Goal: Use online tool/utility: Utilize a website feature to perform a specific function

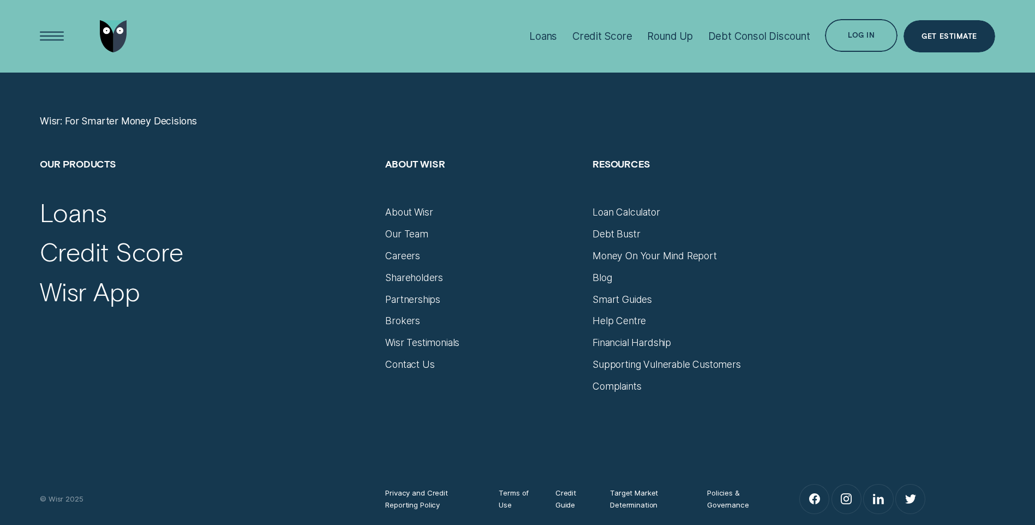
scroll to position [4581, 0]
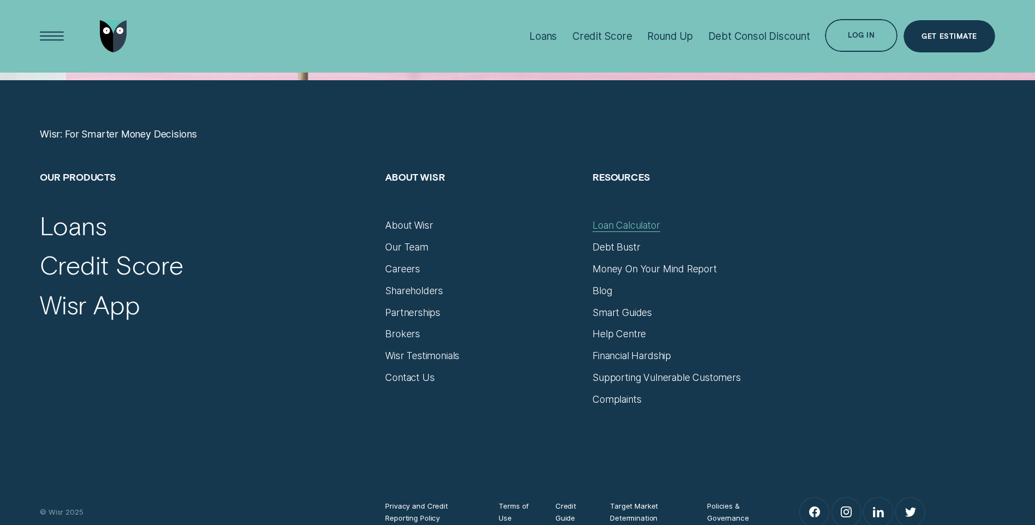
click at [629, 224] on div "Loan Calculator" at bounding box center [625, 225] width 67 height 12
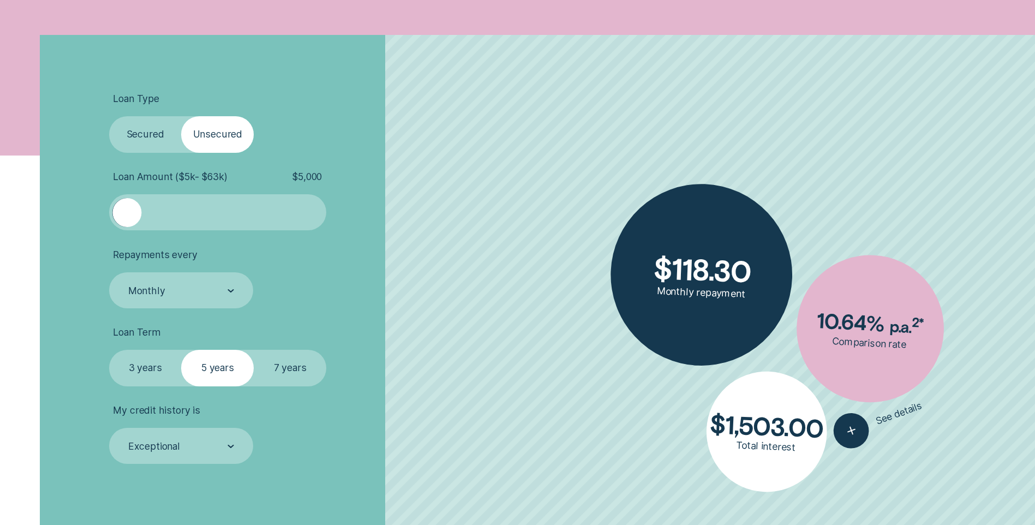
scroll to position [382, 0]
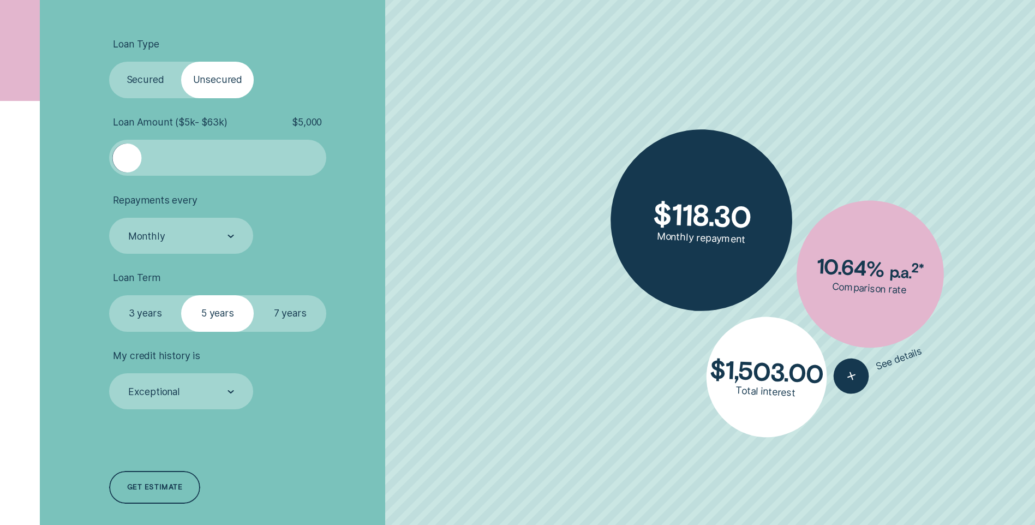
click at [154, 77] on label "Secured" at bounding box center [145, 80] width 73 height 36
click at [109, 62] on input "Secured" at bounding box center [109, 62] width 0 height 0
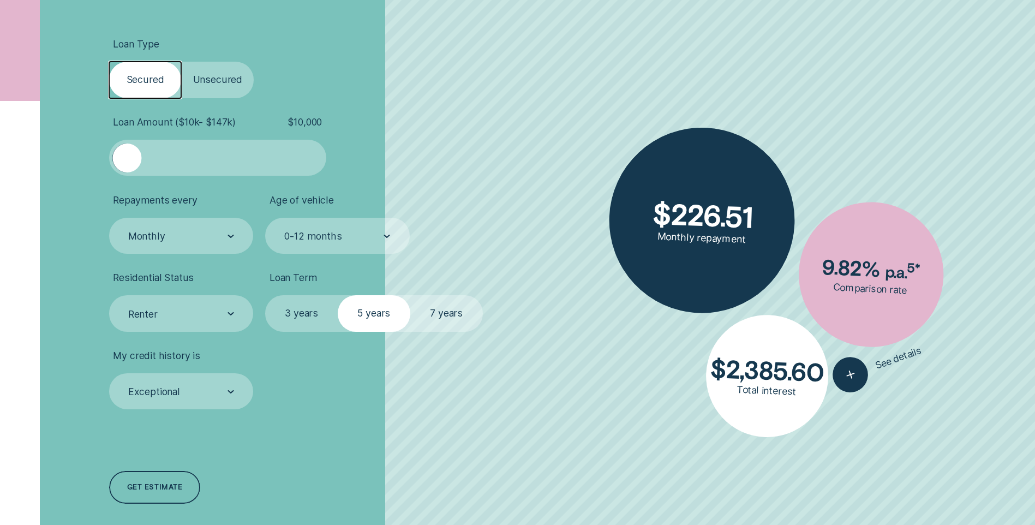
click at [212, 79] on label "Unsecured" at bounding box center [217, 80] width 73 height 36
click at [181, 62] on input "Unsecured" at bounding box center [181, 62] width 0 height 0
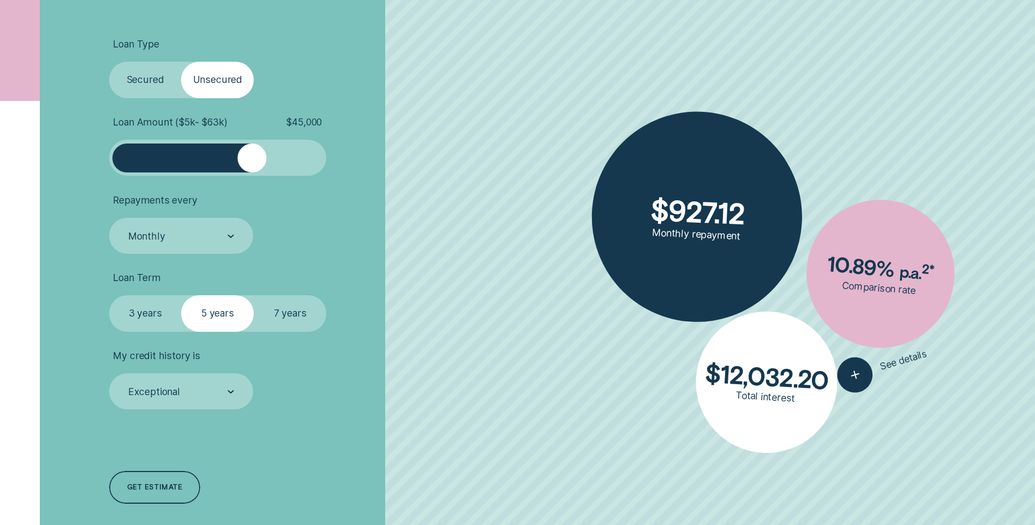
drag, startPoint x: 162, startPoint y: 162, endPoint x: 253, endPoint y: 160, distance: 91.1
click at [253, 160] on div at bounding box center [251, 157] width 29 height 29
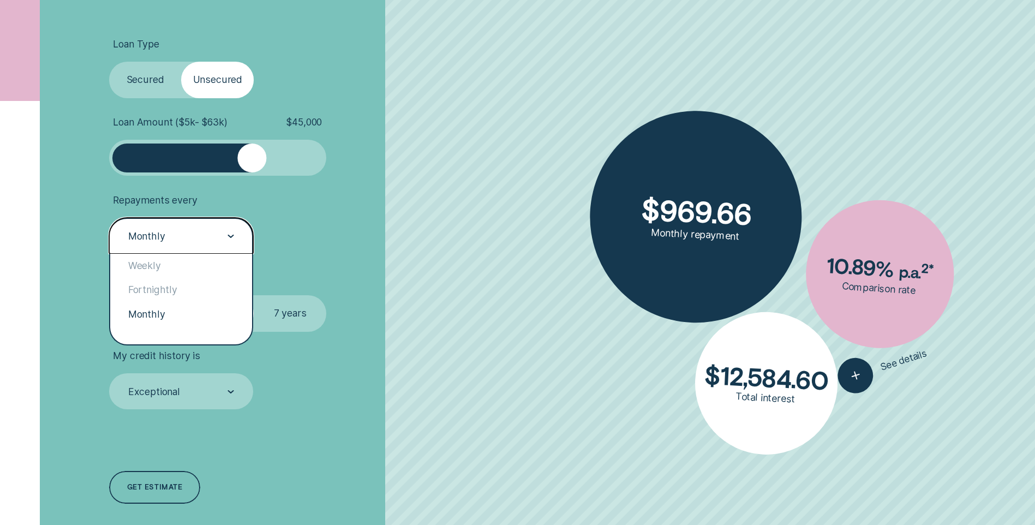
click at [224, 241] on div "Monthly" at bounding box center [180, 236] width 107 height 14
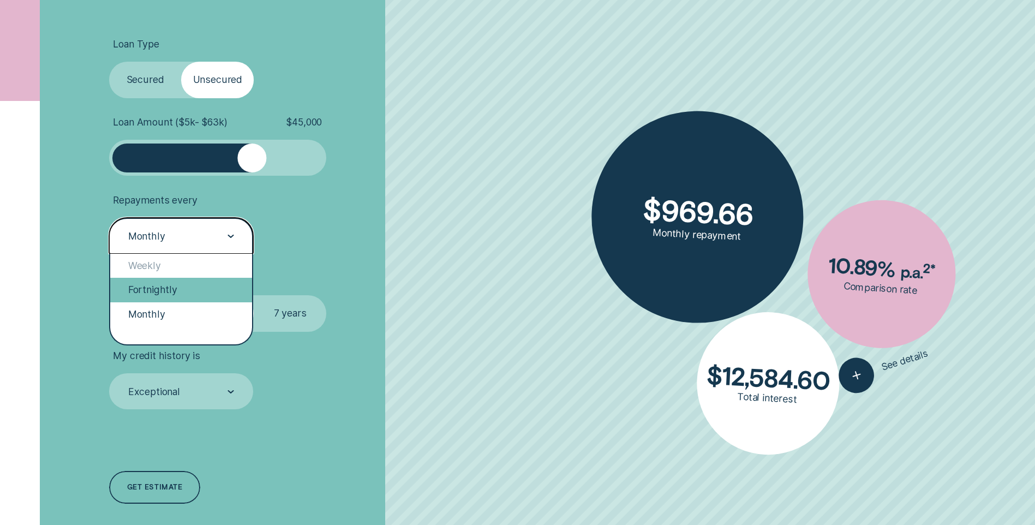
click at [173, 287] on div "Fortnightly" at bounding box center [181, 290] width 142 height 24
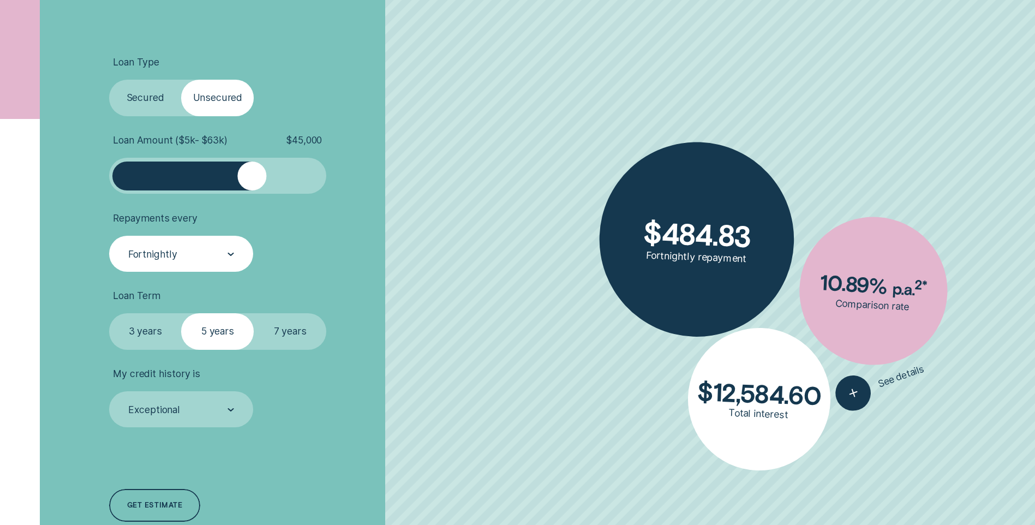
scroll to position [327, 0]
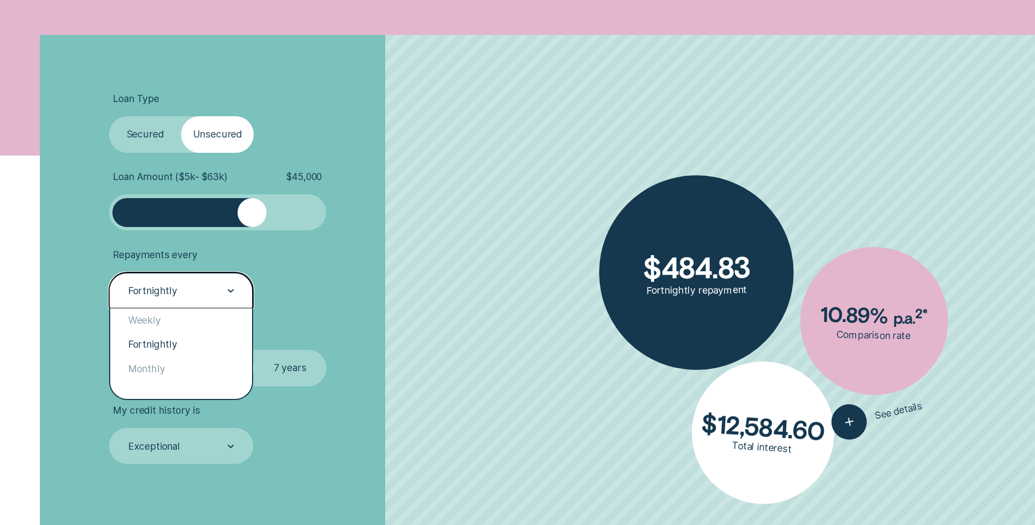
click at [195, 297] on div "Fortnightly" at bounding box center [180, 291] width 107 height 14
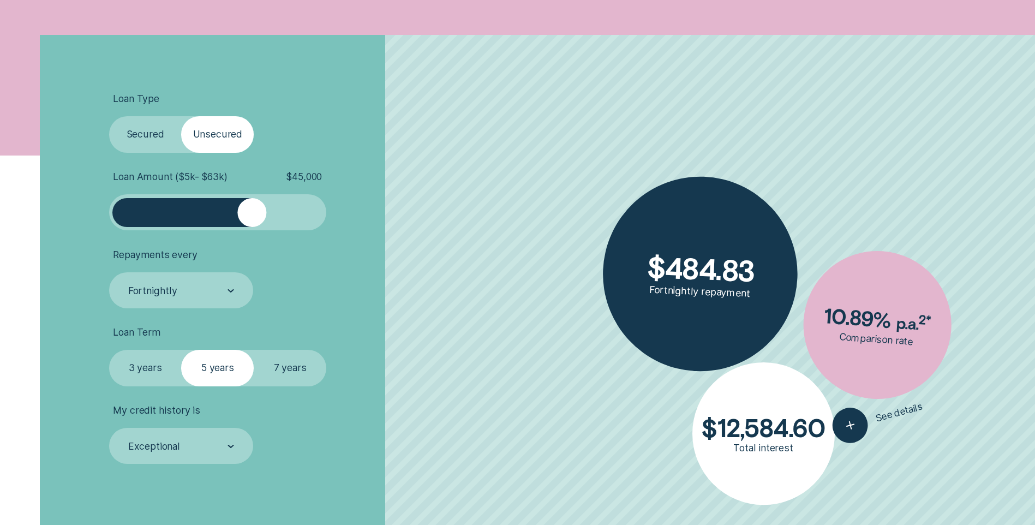
click at [431, 273] on li "Repayments every Fortnightly" at bounding box center [275, 279] width 333 height 60
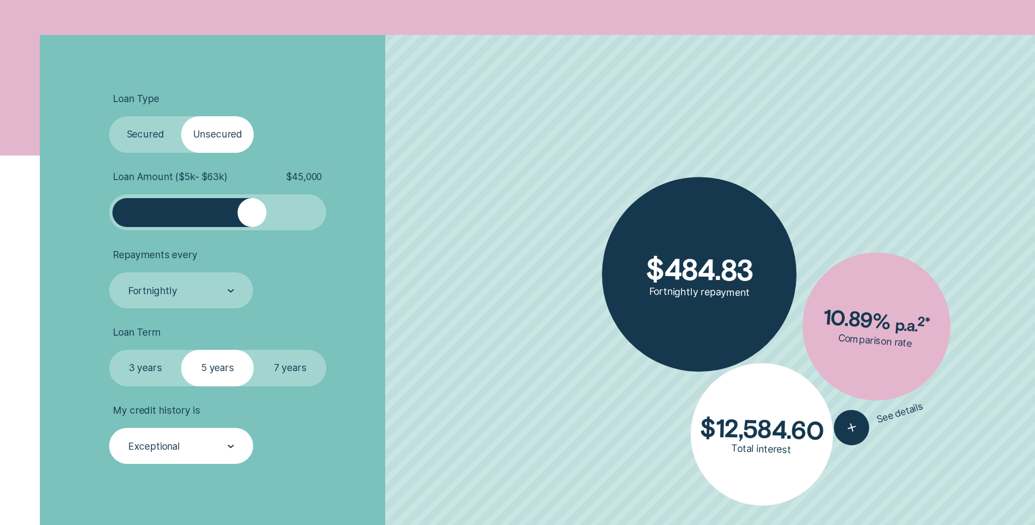
click at [217, 454] on div "Exceptional" at bounding box center [181, 446] width 144 height 36
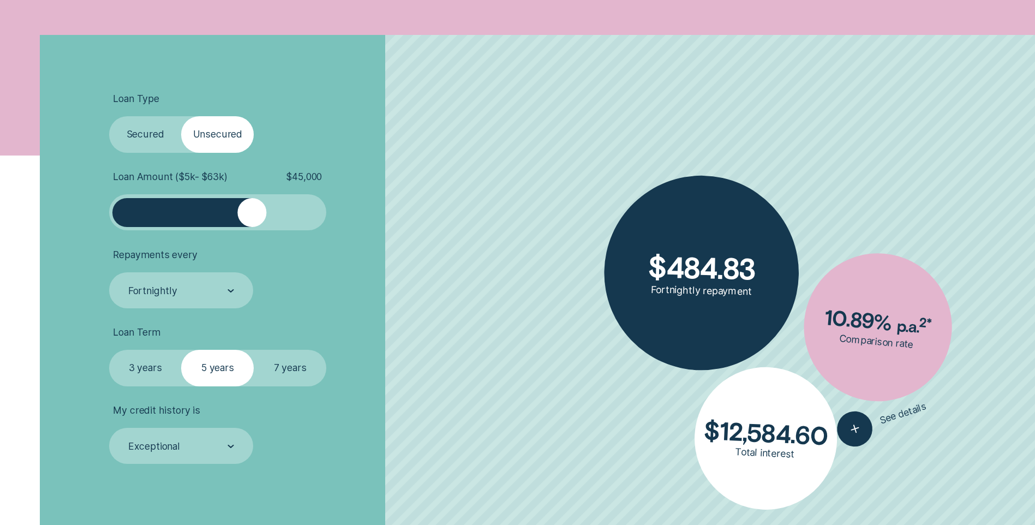
click at [390, 422] on li "My credit history is Exceptional" at bounding box center [275, 434] width 333 height 60
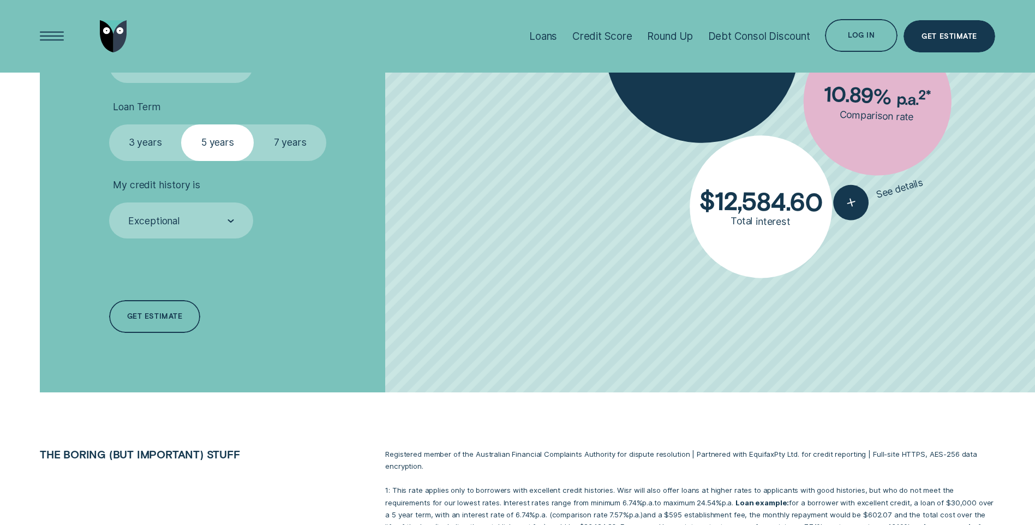
scroll to position [491, 0]
